Goal: Task Accomplishment & Management: Use online tool/utility

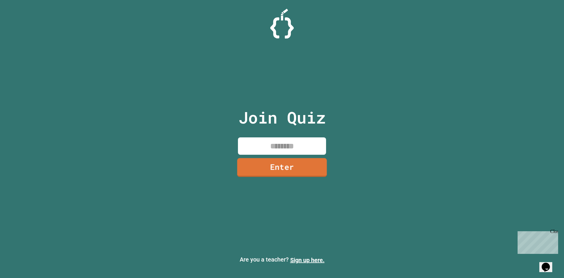
click at [274, 151] on input at bounding box center [282, 145] width 88 height 17
click at [296, 163] on link "Enter" at bounding box center [282, 166] width 89 height 19
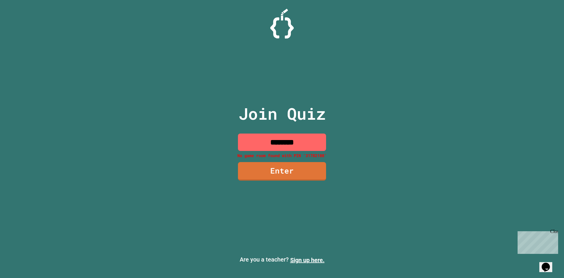
click at [309, 147] on input "********" at bounding box center [282, 141] width 88 height 17
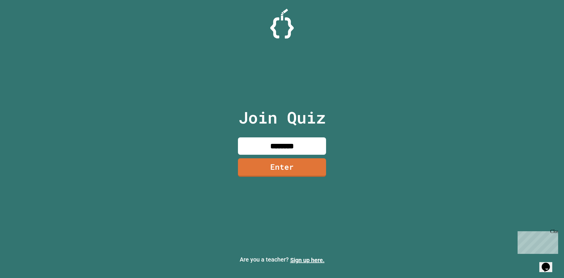
type input "********"
click at [282, 168] on link "Enter" at bounding box center [282, 167] width 88 height 19
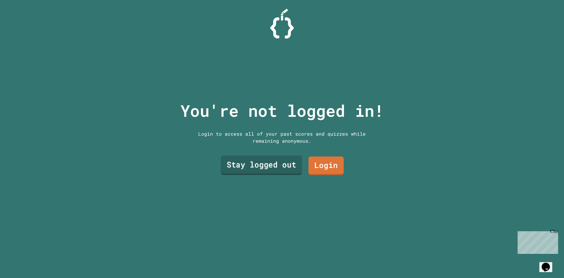
click at [282, 168] on link "Stay logged out" at bounding box center [261, 164] width 81 height 19
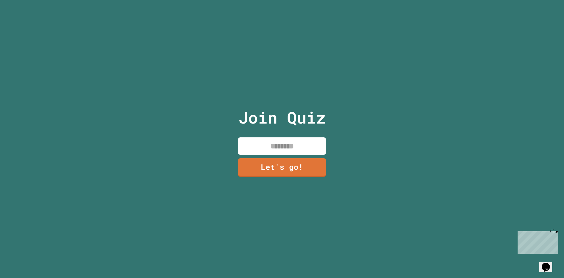
click at [280, 150] on input at bounding box center [282, 145] width 88 height 17
type input "*******"
click at [281, 159] on link "Let's go!" at bounding box center [282, 166] width 87 height 19
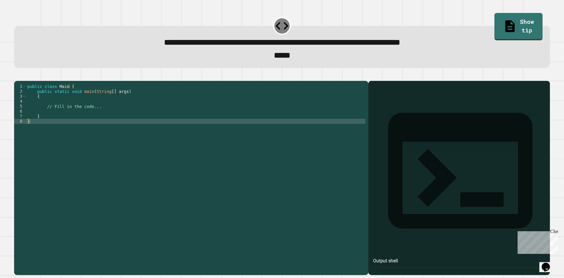
click at [81, 104] on div "public class Main { public static void main ( String [ ] args ) { // Fill in th…" at bounding box center [196, 171] width 340 height 175
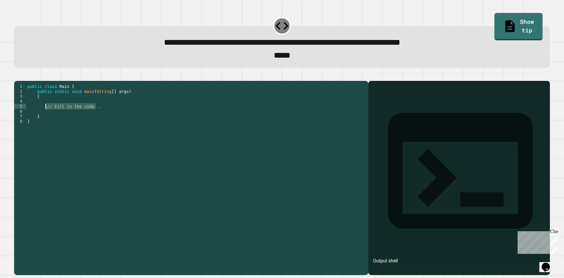
drag, startPoint x: 99, startPoint y: 118, endPoint x: 45, endPoint y: 116, distance: 53.8
click at [45, 116] on div "public class Main { public static void main ( String [ ] args ) { // Fill in th…" at bounding box center [196, 171] width 340 height 175
type textarea "**********"
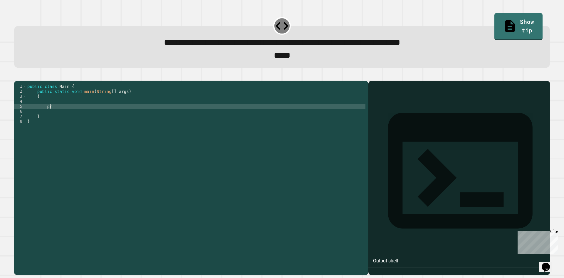
type textarea "*"
click at [99, 116] on div "public class Main { public static void main ( String [ ] args ) { System . out …" at bounding box center [196, 171] width 340 height 175
click at [91, 117] on div "public class Main { public static void main ( String [ ] args ) { System . out …" at bounding box center [196, 171] width 340 height 175
click at [94, 117] on div "public class Main { public static void main ( String [ ] args ) { System . out …" at bounding box center [196, 171] width 340 height 175
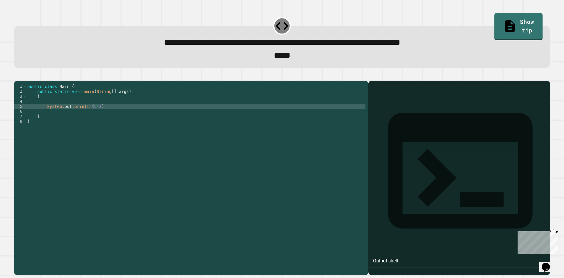
scroll to position [0, 4]
click at [17, 76] on icon "button" at bounding box center [17, 76] width 0 height 0
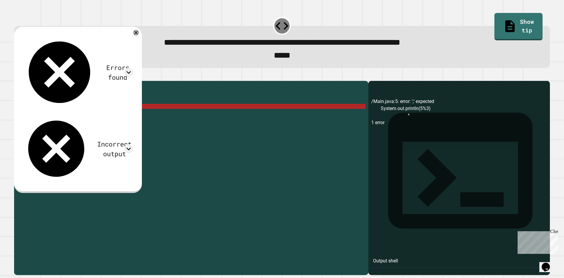
click at [186, 120] on div "public class Main { public static void main ( String [ ] args ) { System . out …" at bounding box center [196, 171] width 340 height 175
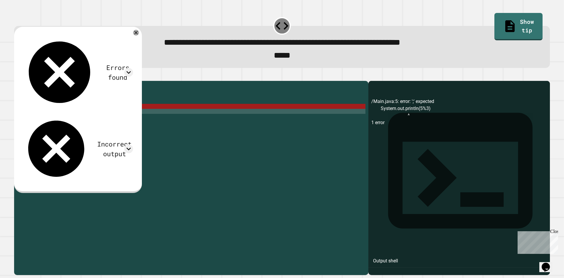
scroll to position [0, 0]
click at [163, 119] on div "public class Main { public static void main ( String [ ] args ) { System . out …" at bounding box center [196, 171] width 340 height 175
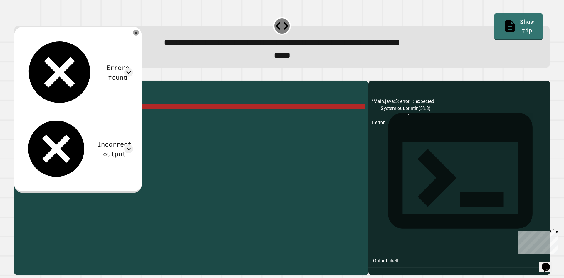
click at [161, 115] on div "public class Main { public static void main ( String [ ] args ) { System . out …" at bounding box center [196, 171] width 340 height 175
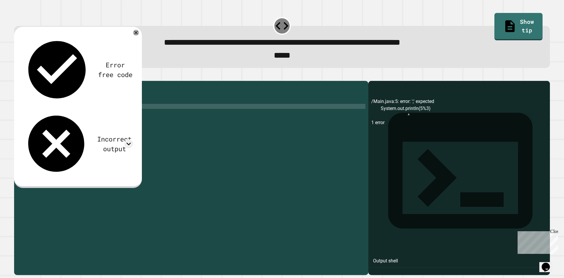
type textarea "**********"
click at [17, 76] on icon "button" at bounding box center [17, 76] width 0 height 0
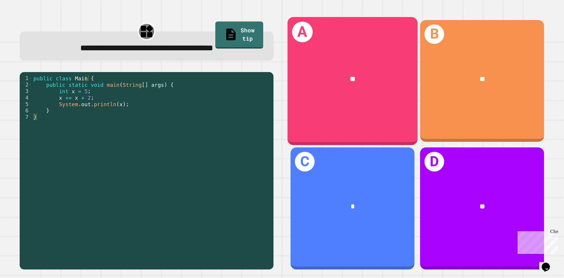
click at [352, 79] on div "**" at bounding box center [352, 79] width 101 height 11
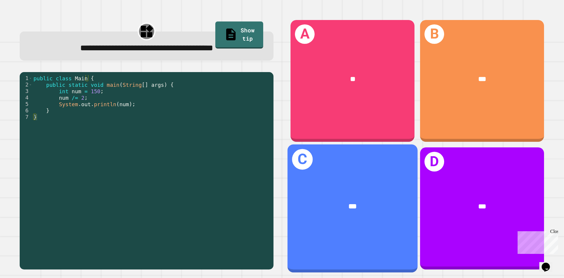
click at [348, 190] on div "***" at bounding box center [353, 206] width 130 height 39
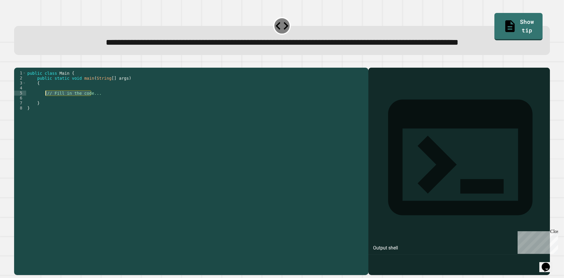
drag, startPoint x: 91, startPoint y: 117, endPoint x: 45, endPoint y: 118, distance: 45.3
click at [45, 118] on div "public class Main { public static void main ( String [ ] args ) { // Fill in th…" at bounding box center [196, 158] width 340 height 175
drag, startPoint x: 111, startPoint y: 115, endPoint x: 45, endPoint y: 114, distance: 66.4
click at [45, 114] on div "public class Main { public static void main ( String [ ] args ) { // Fill in th…" at bounding box center [196, 158] width 340 height 175
type textarea "**********"
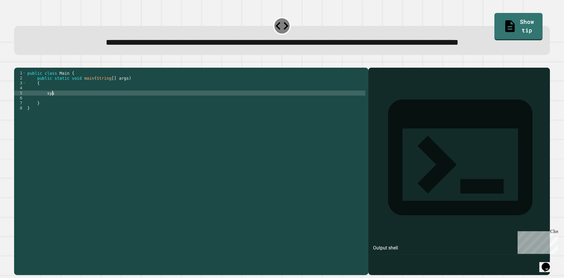
type textarea "*"
type textarea "**********"
click at [53, 114] on div "public class Main { public static void main ( String [ ] args ) { System . out …" at bounding box center [196, 158] width 340 height 175
click at [57, 110] on div "public class Main { public static void main ( String [ ] args ) { System . out …" at bounding box center [196, 158] width 340 height 175
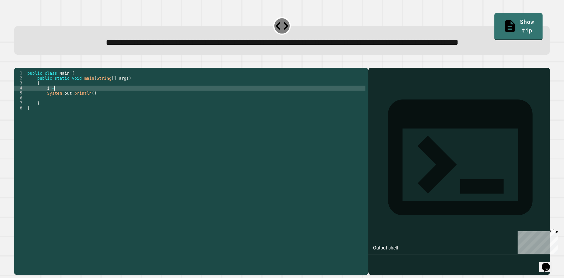
scroll to position [0, 2]
click at [89, 114] on div "public class Main { public static void main ( String [ ] args ) { i = 14 System…" at bounding box center [196, 158] width 340 height 175
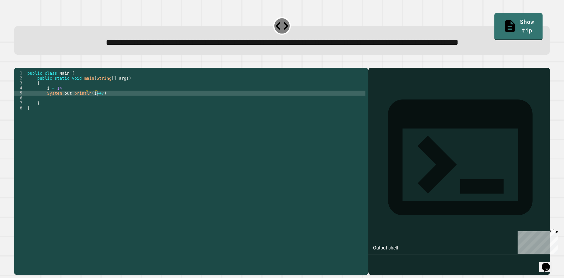
scroll to position [0, 5]
click at [96, 117] on div "public class Main { public static void main ( String [ ] args ) { i = 14 System…" at bounding box center [196, 158] width 340 height 175
click at [17, 63] on icon "button" at bounding box center [17, 63] width 0 height 0
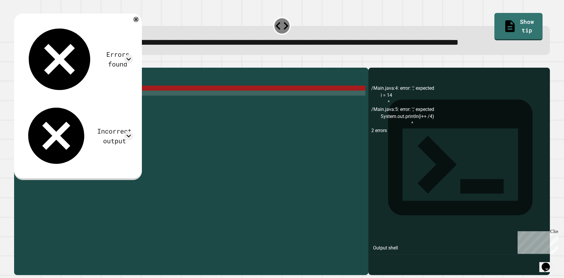
click at [82, 108] on div "public class Main { public static void main ( String [ ] args ) { i = 14 System…" at bounding box center [196, 158] width 340 height 175
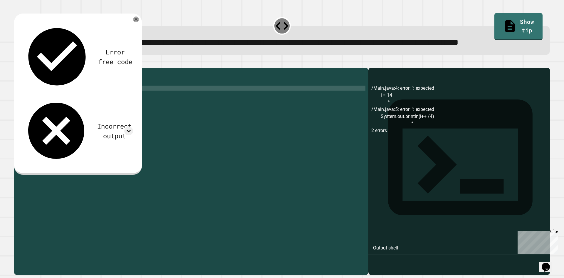
click at [108, 118] on div "public class Main { public static void main ( String [ ] args ) { i = 14 ; Syst…" at bounding box center [196, 158] width 340 height 175
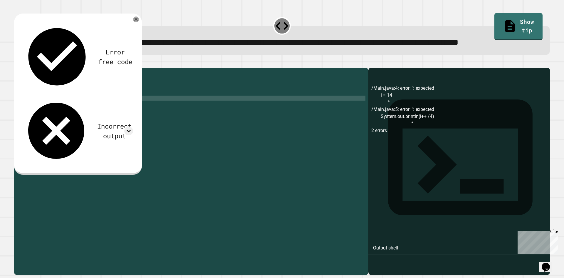
scroll to position [0, 0]
click at [112, 115] on div "public class Main { public static void main ( String [ ] args ) { i = 14 ; Syst…" at bounding box center [196, 158] width 340 height 175
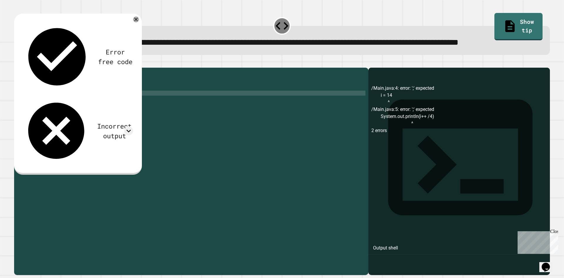
scroll to position [0, 5]
click at [17, 63] on icon "button" at bounding box center [17, 63] width 0 height 0
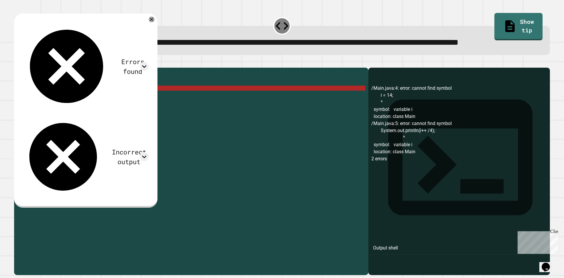
scroll to position [0, 2]
click at [44, 112] on div "public class Main { public static void main ( String [ ] args ) { i = 14 ; Syst…" at bounding box center [196, 158] width 340 height 175
click at [48, 111] on div "public class Main { public static void main ( String [ ] args ) { i = 14 ; Syst…" at bounding box center [196, 158] width 340 height 175
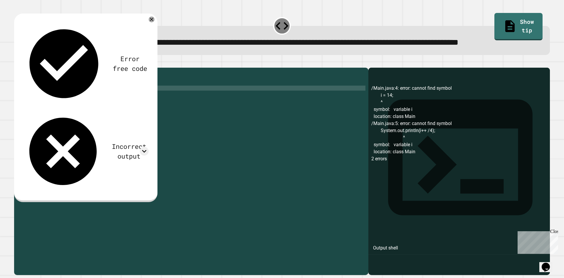
scroll to position [0, 1]
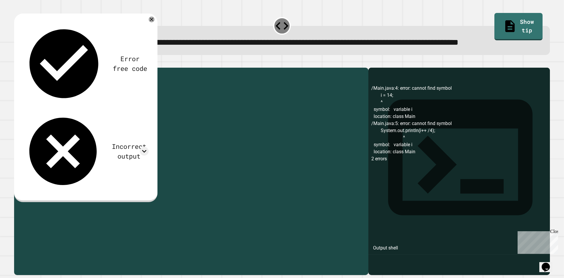
click at [88, 117] on div "public class Main { public static void main ( String [ ] args ) { x = 14 ; Syst…" at bounding box center [196, 158] width 340 height 175
click at [17, 63] on icon "button" at bounding box center [17, 63] width 0 height 0
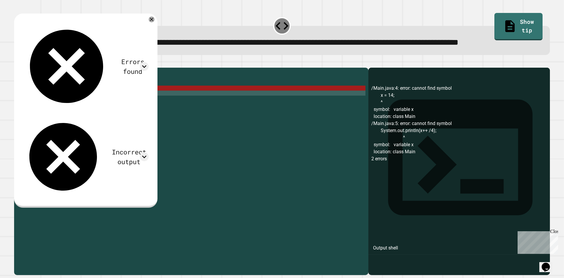
click at [40, 111] on div "public class Main { public static void main ( String [ ] args ) { x = 14 ; Syst…" at bounding box center [196, 158] width 340 height 175
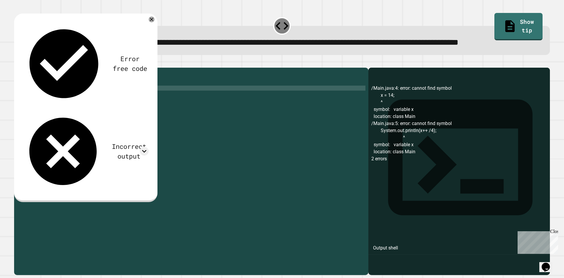
scroll to position [0, 1]
click at [52, 109] on div "public class Main { public static void main ( String [ ] args ) { var x = 14 ; …" at bounding box center [196, 158] width 340 height 175
type textarea "**********"
click at [17, 63] on button "button" at bounding box center [17, 63] width 0 height 0
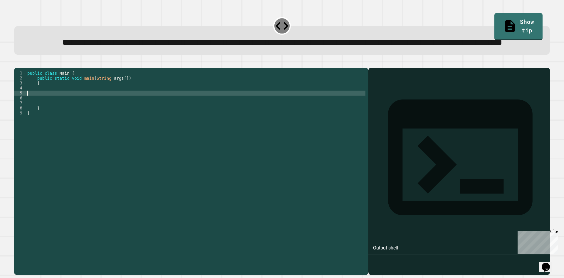
click at [159, 117] on div "public class Main { public static void main ( String args [ ]) { } }" at bounding box center [196, 158] width 340 height 175
type textarea "****"
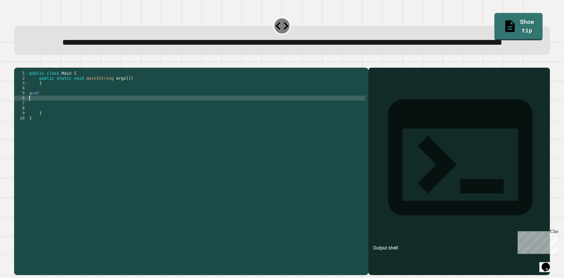
click at [28, 96] on div "5" at bounding box center [21, 93] width 14 height 5
click at [29, 117] on div "public class Main { public static void main ( String args [ ]) { x = 47 } }" at bounding box center [196, 158] width 337 height 175
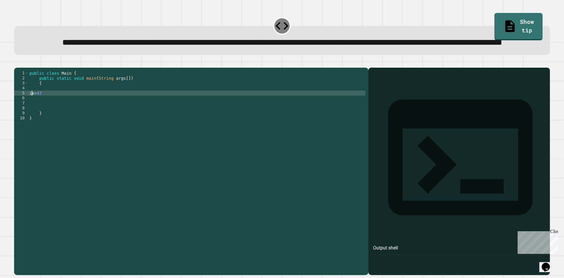
type textarea "********"
click at [62, 121] on div "public class Main { public static void main ( String args [ ]) { int x = 47 } }" at bounding box center [196, 158] width 337 height 175
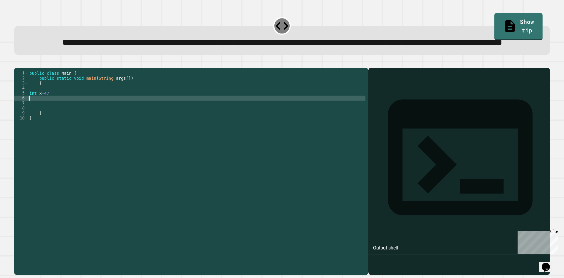
scroll to position [0, 0]
click at [72, 112] on div "public class Main { public static void main ( String args [ ]) { int x = 47 } }" at bounding box center [196, 158] width 337 height 175
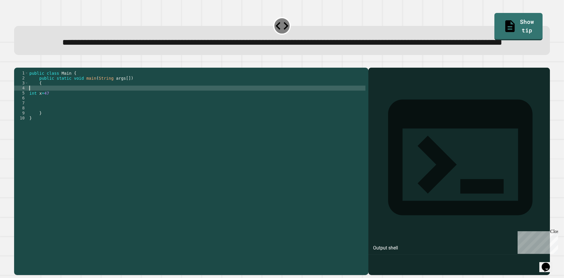
click at [70, 112] on div "public class Main { public static void main ( String args [ ]) { int x = 47 } }" at bounding box center [196, 158] width 337 height 175
type textarea "*"
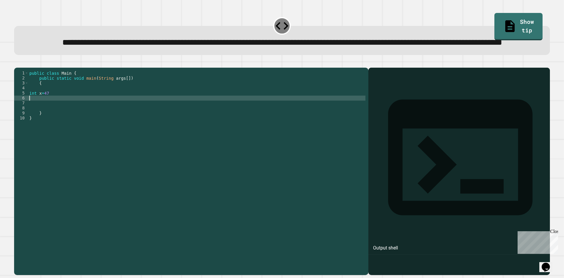
click at [59, 120] on div "public class Main { public static void main ( String args [ ]) { int x = 47 } }" at bounding box center [196, 158] width 337 height 175
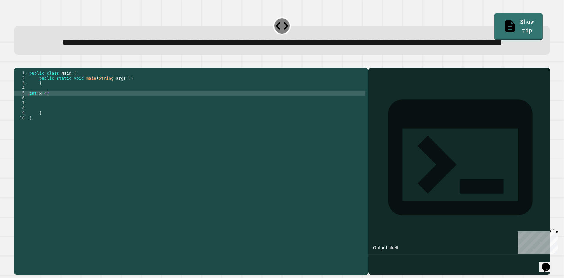
click at [63, 118] on div "public class Main { public static void main ( String args [ ]) { int x = 47 } }" at bounding box center [196, 158] width 337 height 175
type textarea "*********"
click at [47, 121] on div "public class Main { public static void main ( String args [ ]) { int x = 47 ; }…" at bounding box center [196, 158] width 337 height 175
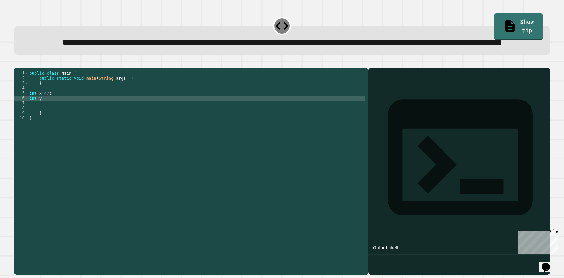
type textarea "*********"
click at [32, 121] on div "public class Main { public static void main ( String args [ ]) { int x = 47 ; i…" at bounding box center [196, 158] width 337 height 175
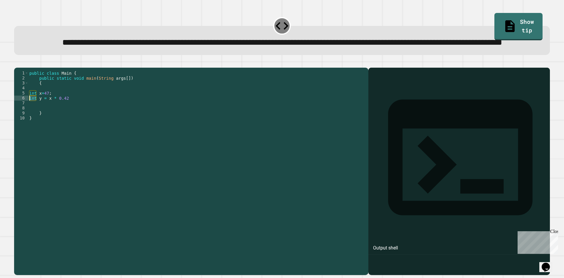
click at [38, 121] on div "public class Main { public static void main ( String args [ ]) { int x = 47 ; i…" at bounding box center [196, 158] width 337 height 175
drag, startPoint x: 36, startPoint y: 121, endPoint x: 26, endPoint y: 122, distance: 10.3
click at [26, 122] on div "**********" at bounding box center [190, 153] width 352 height 165
type textarea "**********"
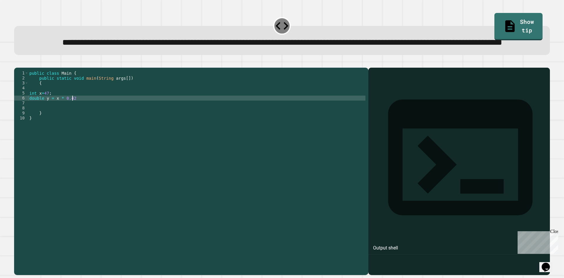
click at [151, 122] on div "public class Main { public static void main ( String args [ ]) { int x = 47 ; d…" at bounding box center [196, 158] width 337 height 175
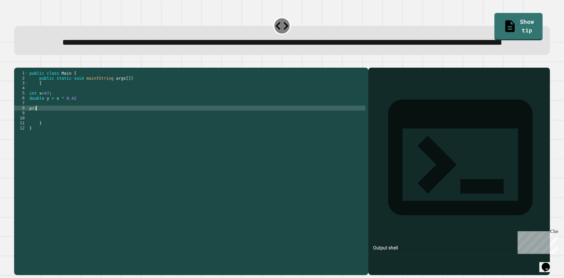
scroll to position [0, 0]
type textarea "*"
click at [72, 130] on div "public class Main { public static void main ( String args [ ]) { int x = 47 ; d…" at bounding box center [196, 158] width 337 height 175
click at [17, 63] on button "button" at bounding box center [17, 63] width 0 height 0
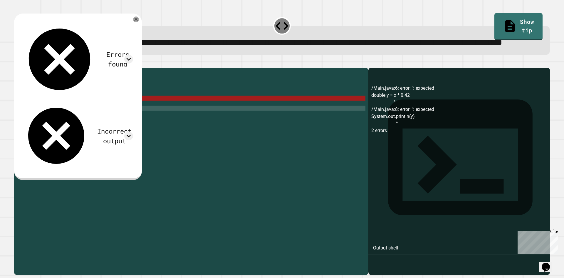
click at [89, 129] on div "public class Main { public static void main ( String args [ ]) { int x = 47 ; d…" at bounding box center [196, 158] width 337 height 175
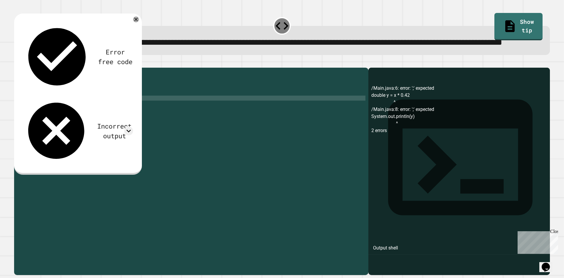
click at [78, 120] on div "public class Main { public static void main ( String args [ ]) { int x = 47 ; d…" at bounding box center [196, 158] width 337 height 175
click at [24, 76] on div "Error free code /Main.java:6: error: ';' expected double y = x * 0.42 ^ /Main.j…" at bounding box center [78, 94] width 128 height 161
click at [17, 63] on icon "button" at bounding box center [17, 63] width 0 height 0
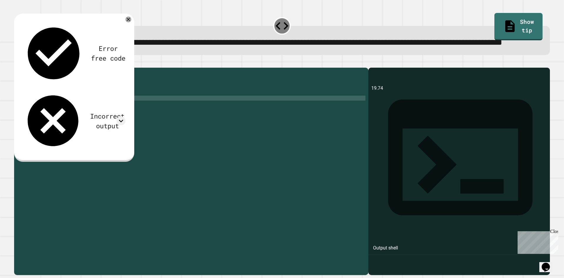
click at [73, 119] on div "public class Main { public static void main ( String args [ ]) { int x = 47 ; d…" at bounding box center [196, 158] width 337 height 175
click at [75, 131] on div "public class Main { public static void main ( String args [ ]) { int x = 47 ; d…" at bounding box center [196, 158] width 337 height 175
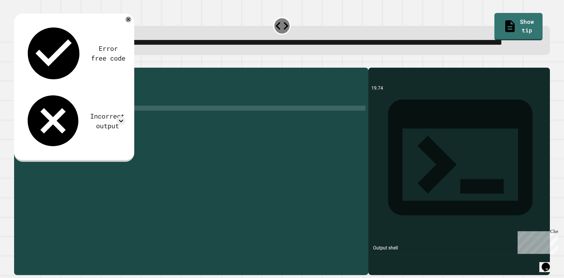
click at [61, 122] on div "public class Main { public static void main ( String args [ ]) { int x = 47 ; d…" at bounding box center [196, 158] width 337 height 175
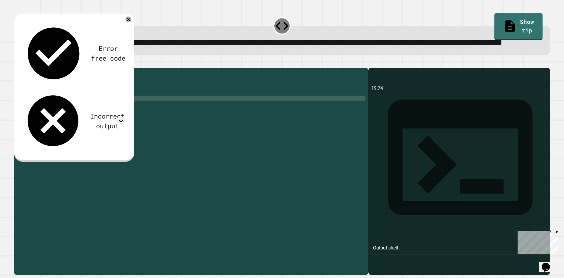
scroll to position [0, 2]
click at [73, 133] on div "public class Main { public static void main ( String args [ ]) { int x = 47 ; d…" at bounding box center [196, 158] width 337 height 175
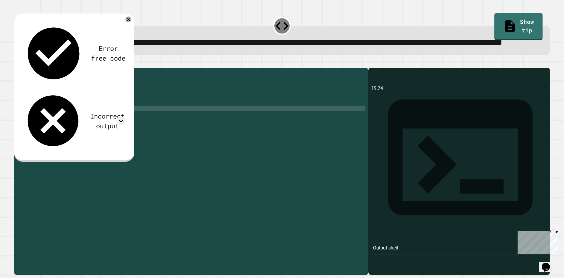
scroll to position [0, 3]
click at [17, 63] on icon "button" at bounding box center [17, 63] width 0 height 0
click at [120, 116] on icon at bounding box center [121, 120] width 9 height 9
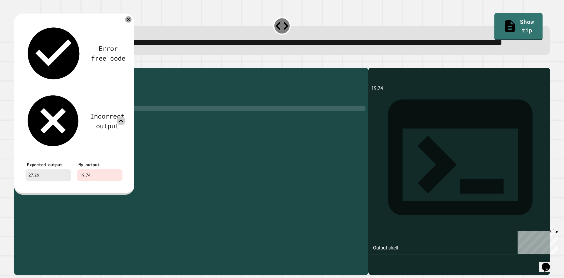
click at [128, 23] on icon at bounding box center [128, 19] width 6 height 6
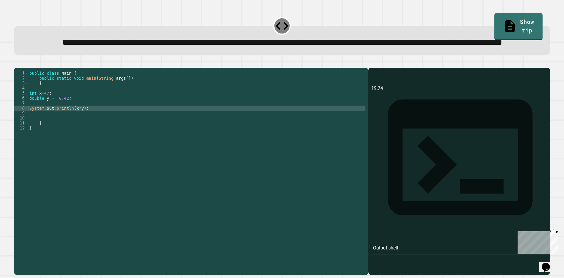
scroll to position [0, 2]
drag, startPoint x: 65, startPoint y: 122, endPoint x: 61, endPoint y: 123, distance: 3.9
click at [61, 123] on div "public class Main { public static void main ( String args [ ]) { int x = 47 ; d…" at bounding box center [196, 158] width 337 height 175
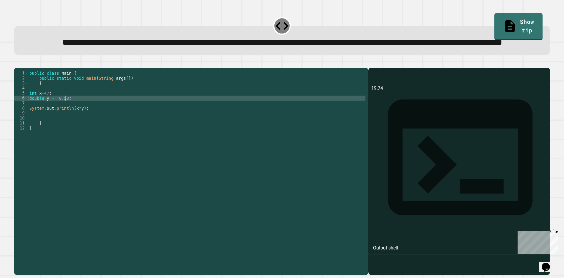
click at [17, 63] on icon "button" at bounding box center [17, 63] width 0 height 0
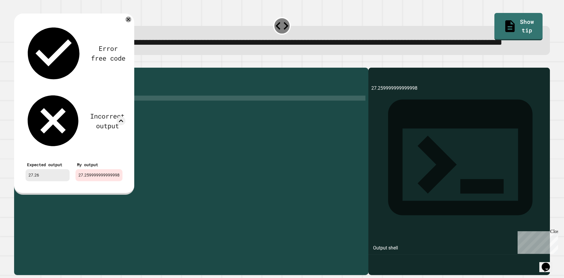
click at [126, 40] on div "Error free code 27.259999999999998 Incorrect output Expected output 27.26 My ou…" at bounding box center [74, 103] width 109 height 168
click at [116, 169] on div "27.259999999999998" at bounding box center [99, 175] width 47 height 12
click at [114, 169] on div "27.259999999999998" at bounding box center [99, 175] width 47 height 12
drag, startPoint x: 114, startPoint y: 90, endPoint x: 90, endPoint y: 92, distance: 24.5
click at [90, 169] on div "27.259999999999998" at bounding box center [99, 175] width 47 height 12
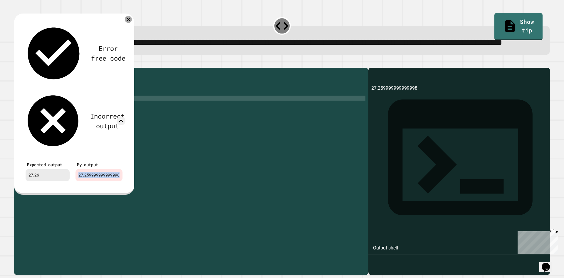
click at [128, 23] on icon at bounding box center [128, 19] width 7 height 7
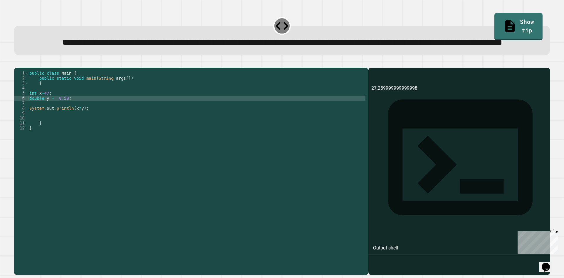
click at [65, 119] on div "public class Main { public static void main ( String args [ ]) { int x = 47 ; d…" at bounding box center [196, 158] width 337 height 175
click at [81, 122] on div "public class Main { public static void main ( String args [ ]) { int x = 47 ; d…" at bounding box center [196, 158] width 337 height 175
click at [17, 63] on icon "button" at bounding box center [17, 63] width 0 height 0
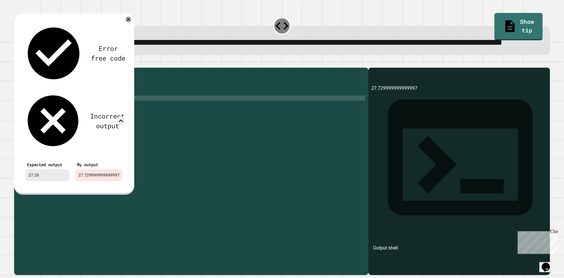
click at [130, 37] on div "Error free code 27.729999999999997 Incorrect output Expected output 27.26 My ou…" at bounding box center [74, 104] width 120 height 181
click at [131, 23] on div at bounding box center [128, 19] width 6 height 6
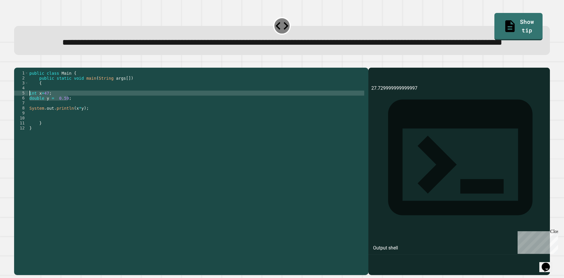
drag, startPoint x: 96, startPoint y: 118, endPoint x: 21, endPoint y: 116, distance: 74.4
click at [21, 116] on div "**********" at bounding box center [190, 153] width 352 height 165
type textarea "**********"
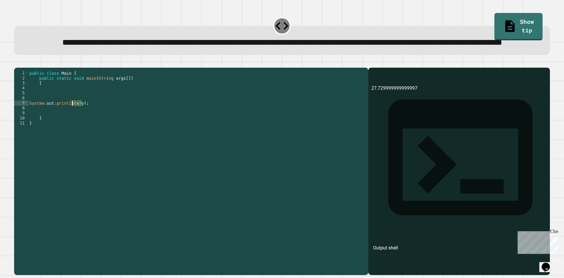
drag, startPoint x: 81, startPoint y: 126, endPoint x: 72, endPoint y: 127, distance: 8.7
click at [72, 127] on div "public class Main { public static void main ( String args [ ]) { System . out .…" at bounding box center [196, 158] width 337 height 175
click at [17, 63] on button "button" at bounding box center [17, 63] width 0 height 0
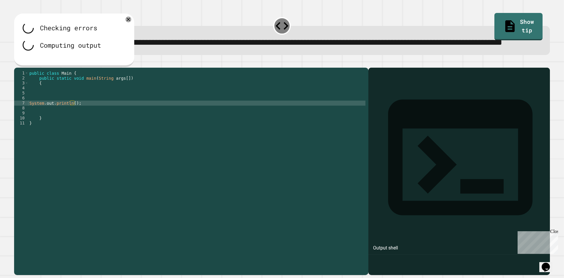
click at [71, 125] on div "public class Main { public static void main ( String args [ ]) { System . out .…" at bounding box center [196, 158] width 337 height 175
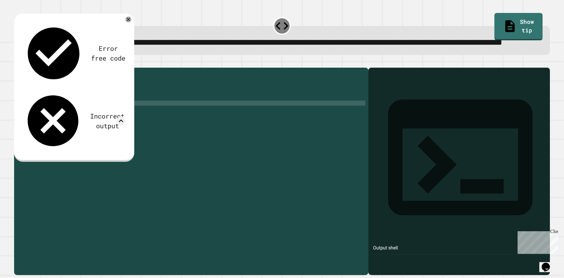
click at [73, 125] on div "public class Main { public static void main ( String args [ ]) { System . out .…" at bounding box center [196, 158] width 337 height 175
click at [119, 116] on icon at bounding box center [121, 120] width 9 height 9
type textarea "**********"
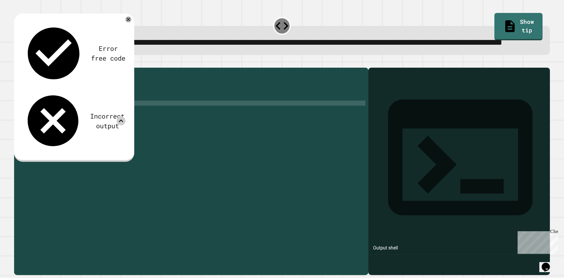
click at [59, 114] on div "public class Main { public static void main ( String args [ ]) { System . out .…" at bounding box center [196, 158] width 337 height 175
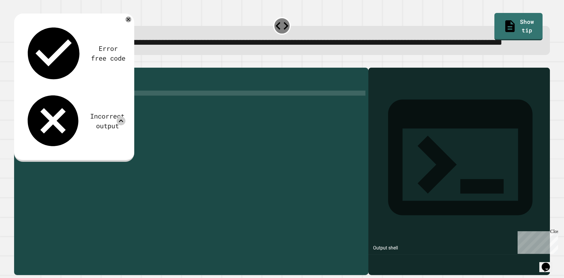
scroll to position [0, 0]
type textarea "*****"
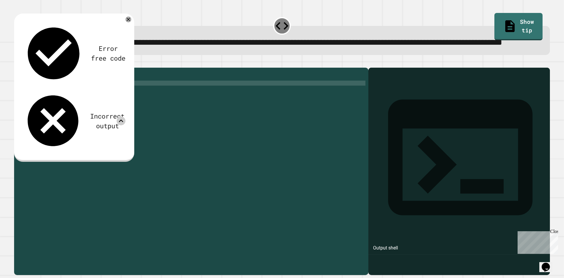
type textarea "*"
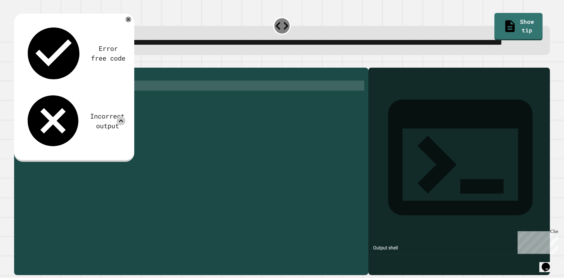
type textarea "*****"
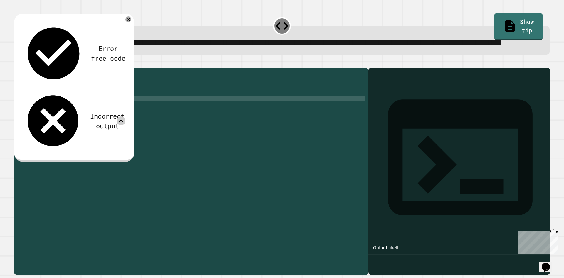
click at [22, 68] on icon "button" at bounding box center [20, 66] width 3 height 4
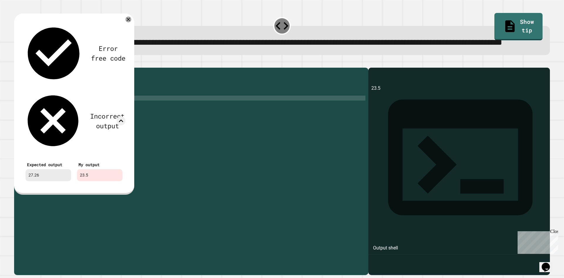
drag, startPoint x: 59, startPoint y: 89, endPoint x: 16, endPoint y: 96, distance: 44.1
click at [16, 96] on div "Error free code 23.5 Incorrect output Expected output 27.26 My output 23.5" at bounding box center [74, 104] width 120 height 181
copy div "27.26"
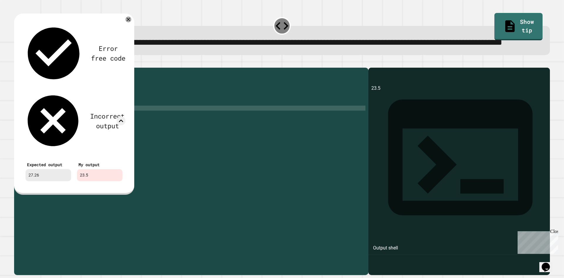
click at [74, 133] on div "public class Main { public static void main ( String args [ ]) { int x = 47 ; d…" at bounding box center [196, 158] width 337 height 175
drag, startPoint x: 79, startPoint y: 131, endPoint x: 72, endPoint y: 133, distance: 7.3
click at [72, 133] on div "public class Main { public static void main ( String args [ ]) { int x = 47 ; d…" at bounding box center [196, 158] width 337 height 175
paste textarea "**"
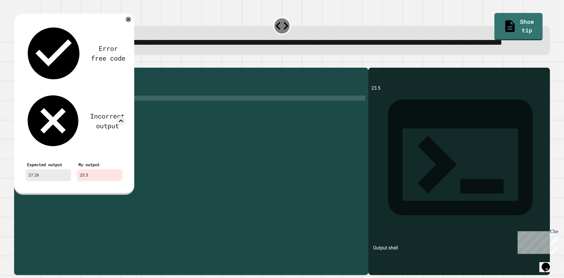
click at [72, 119] on div "public class Main { public static void main ( String args [ ]) { int x = 47 ; d…" at bounding box center [196, 158] width 337 height 175
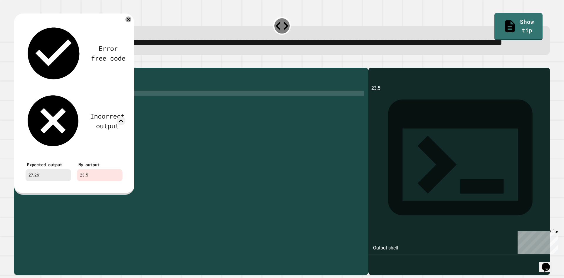
drag, startPoint x: 72, startPoint y: 119, endPoint x: 19, endPoint y: 117, distance: 53.5
click at [19, 117] on div "**********" at bounding box center [190, 153] width 352 height 165
click at [127, 23] on icon at bounding box center [128, 19] width 7 height 7
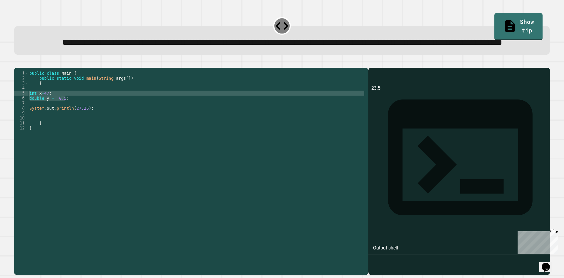
click at [86, 120] on div "public class Main { public static void main ( String args [ ]) { int x = 47 ; d…" at bounding box center [196, 153] width 337 height 165
drag, startPoint x: 86, startPoint y: 120, endPoint x: 24, endPoint y: 116, distance: 61.9
click at [24, 116] on div "**********" at bounding box center [190, 153] width 352 height 165
type textarea "**********"
click at [26, 74] on div "1 2 3 4 5 6 7 8 9 10 11 public class Main { public static void main ( String ar…" at bounding box center [282, 168] width 542 height 220
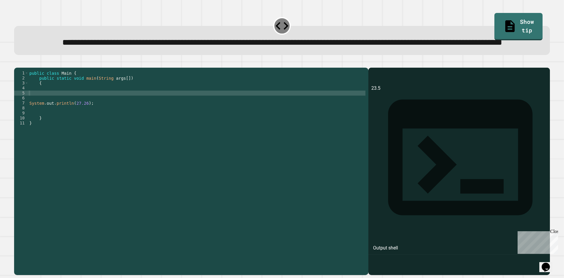
click at [22, 68] on icon "button" at bounding box center [20, 66] width 3 height 4
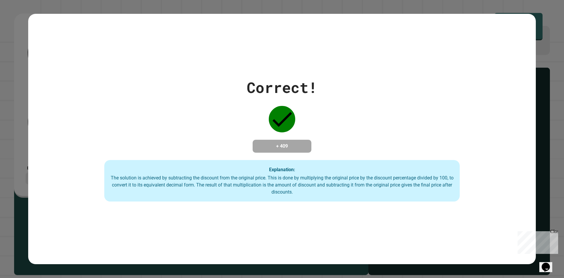
click at [554, 183] on div "Correct! + 409 Explanation: The solution is achieved by subtracting the discoun…" at bounding box center [282, 139] width 564 height 278
click at [554, 230] on div "Close" at bounding box center [554, 232] width 7 height 7
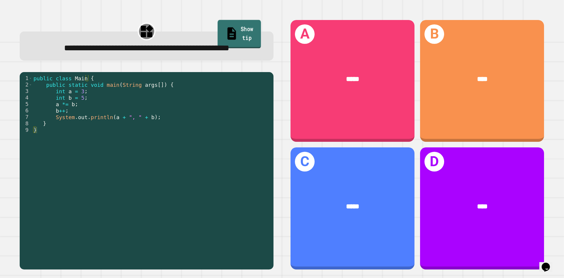
click at [243, 29] on link "Show tip" at bounding box center [240, 34] width 44 height 29
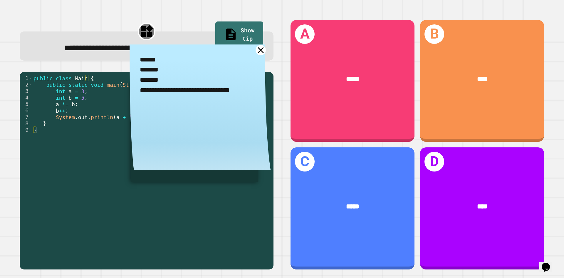
click at [260, 55] on link at bounding box center [261, 50] width 10 height 10
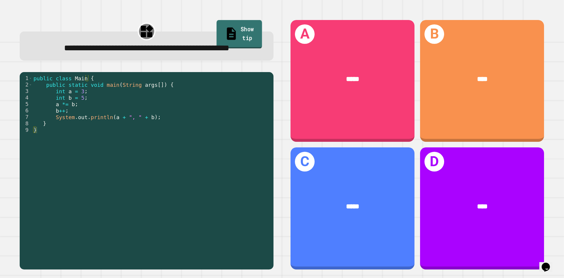
click at [225, 26] on icon at bounding box center [232, 33] width 14 height 15
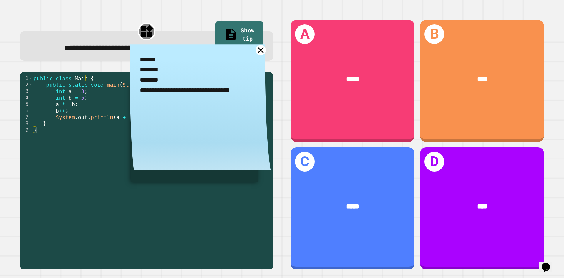
click at [259, 55] on icon at bounding box center [261, 50] width 10 height 10
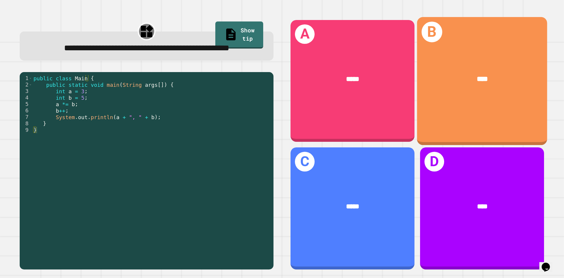
click at [493, 68] on div "****" at bounding box center [482, 78] width 130 height 39
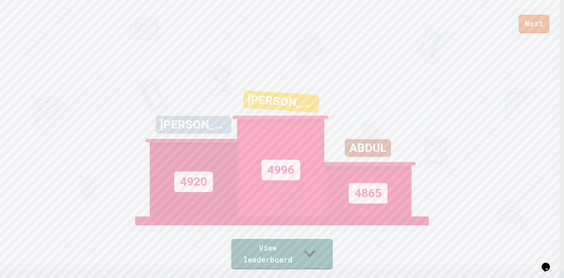
click at [289, 264] on link "View leaderboard" at bounding box center [282, 254] width 102 height 31
